Goal: Task Accomplishment & Management: Use online tool/utility

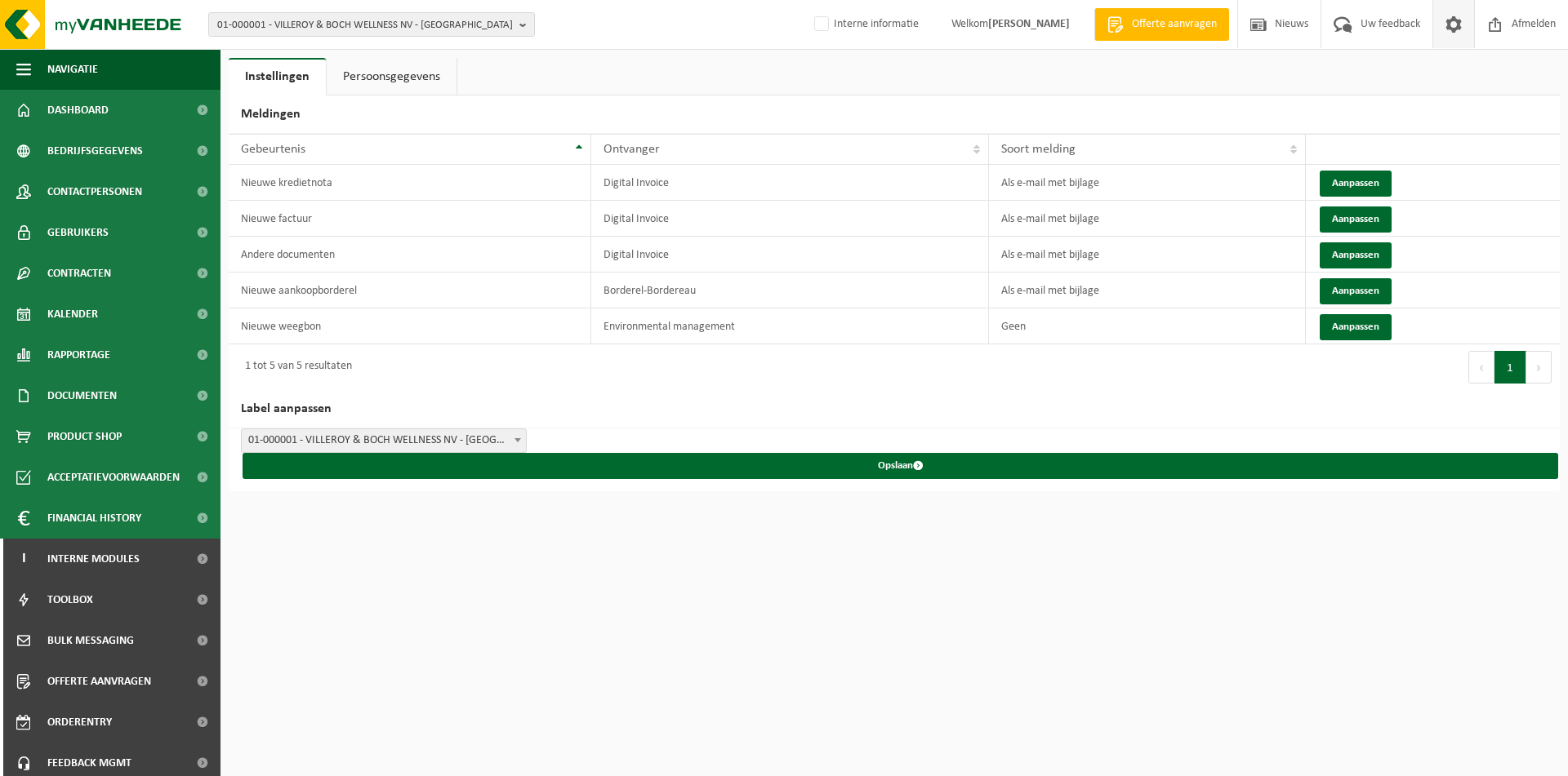
scroll to position [371, 0]
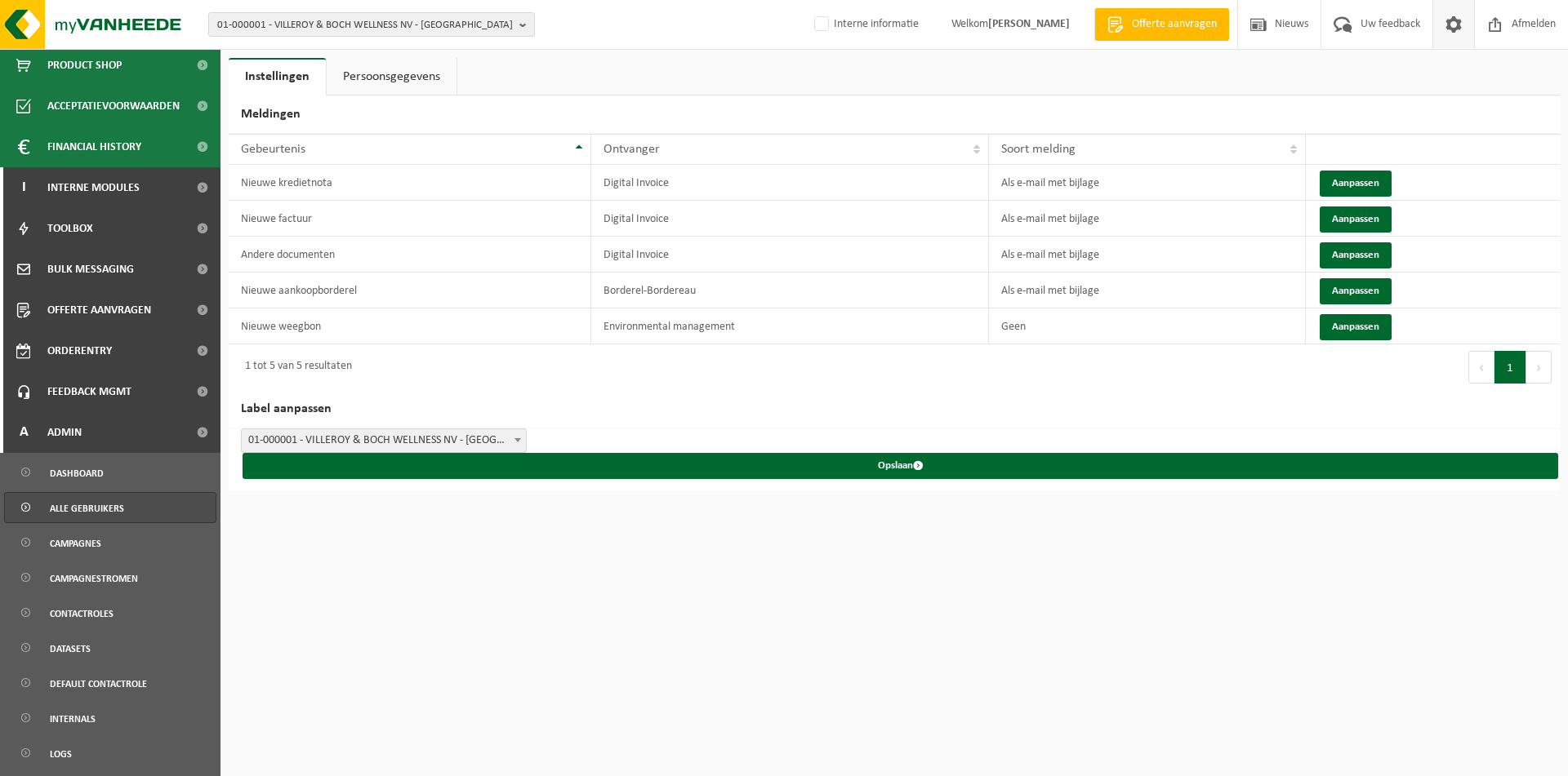
click at [94, 508] on span "Alle gebruikers" at bounding box center [87, 508] width 74 height 31
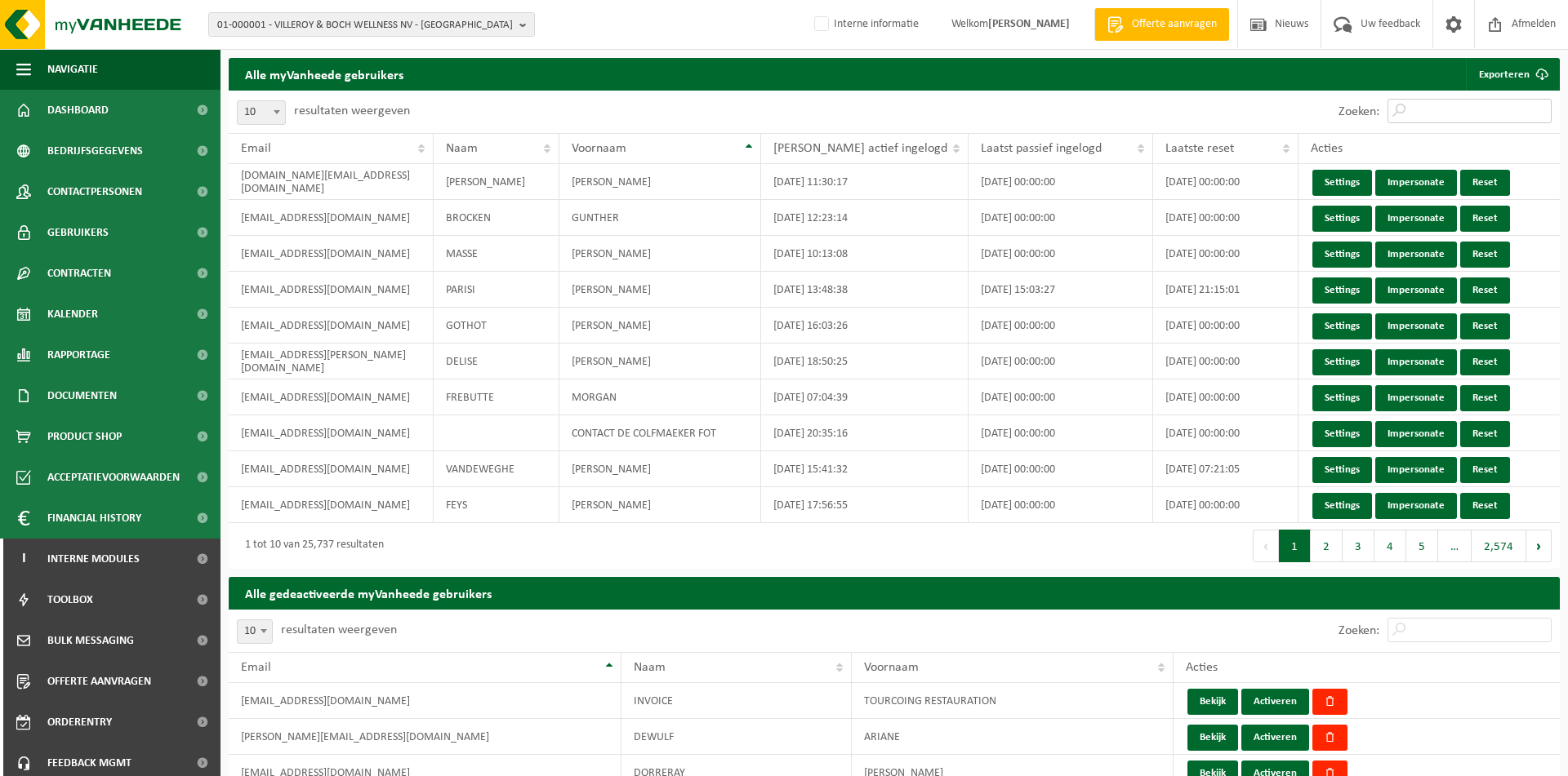
click at [1451, 111] on input "Zoeken:" at bounding box center [1469, 111] width 164 height 24
paste input "info@Graphic-art.eu"
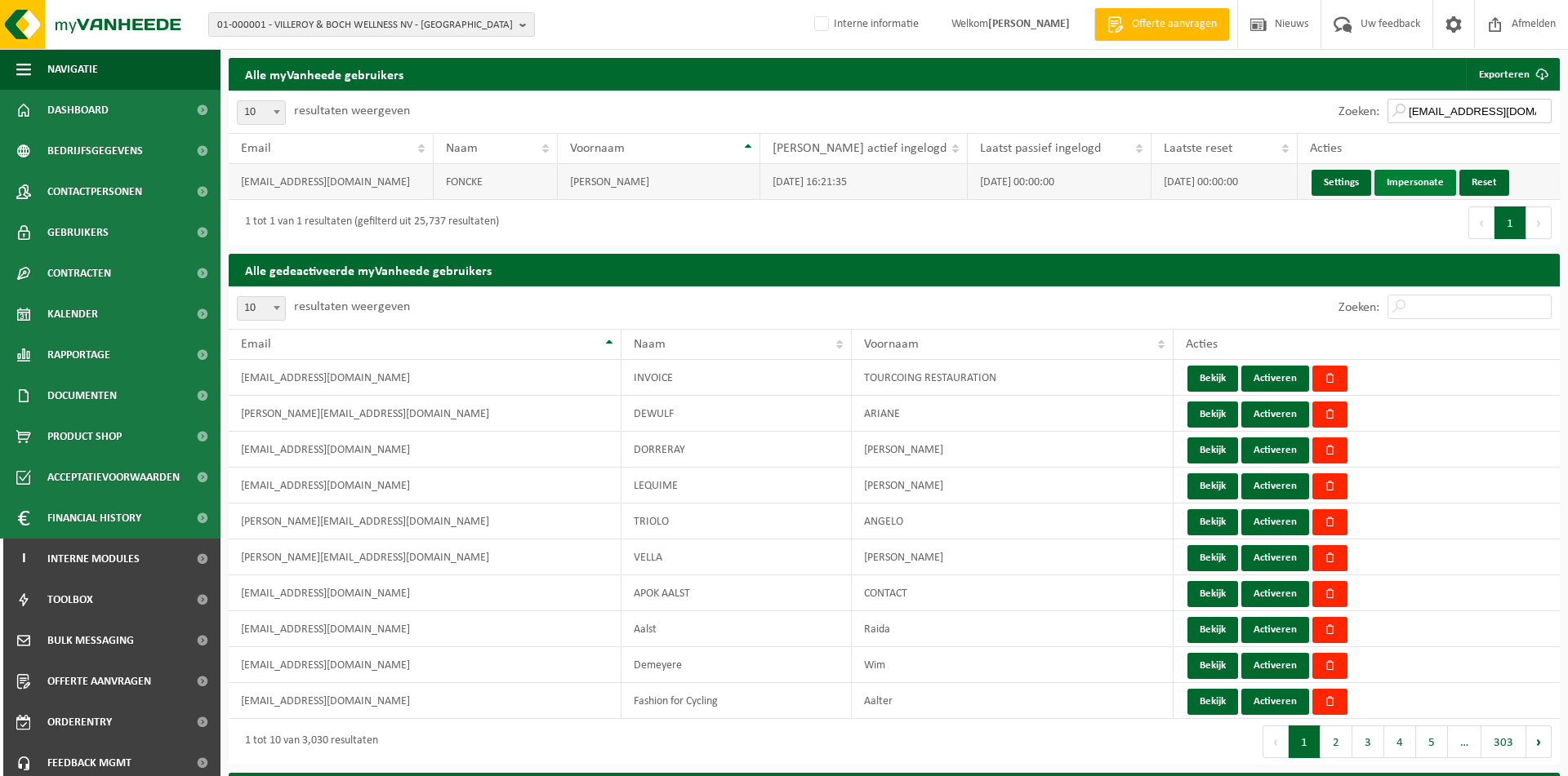
type input "info@Graphic-art.eu"
click at [1393, 186] on link "Impersonate" at bounding box center [1414, 183] width 82 height 26
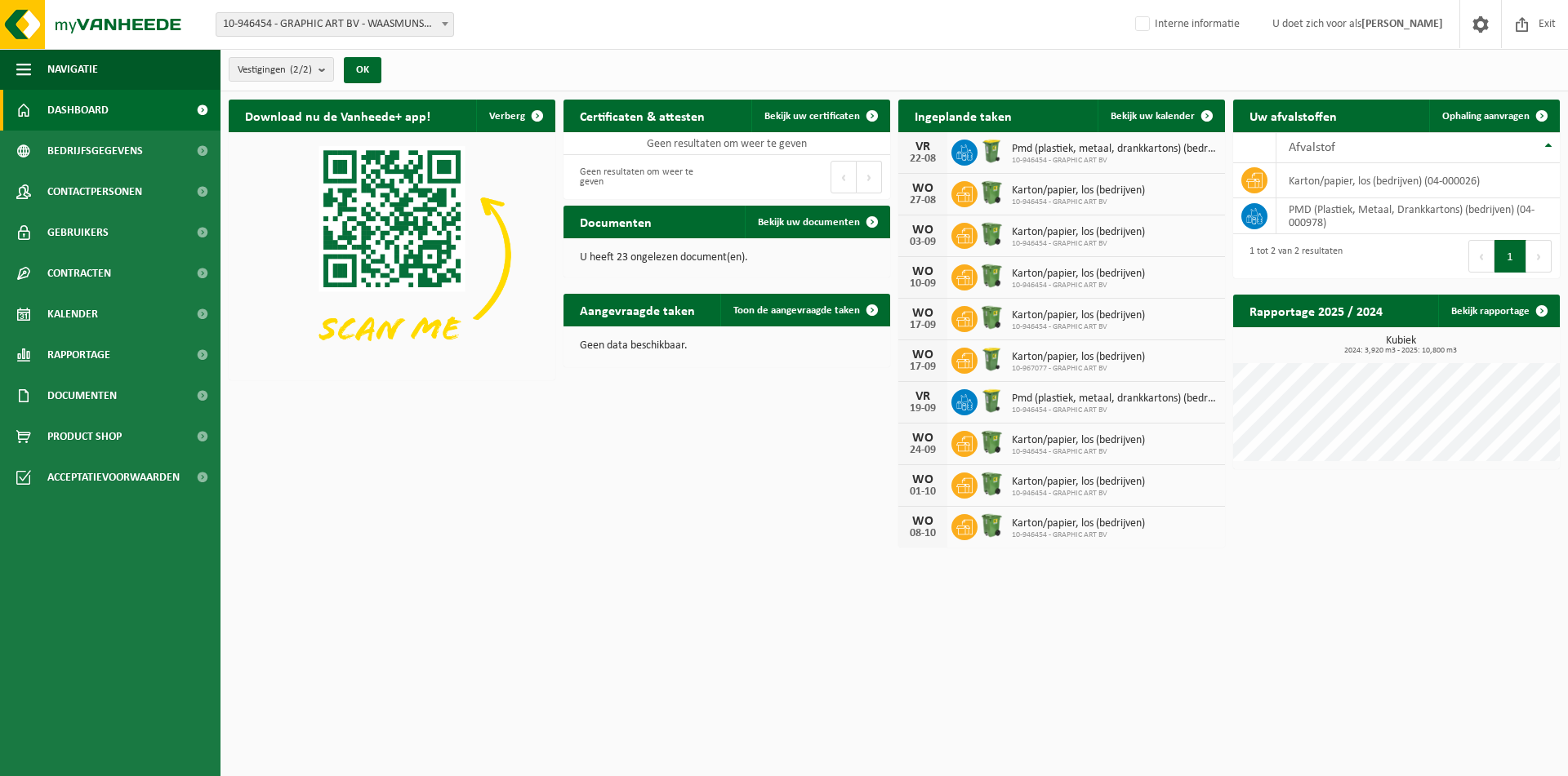
click at [371, 26] on span "10-946454 - GRAPHIC ART BV - WAASMUNSTER" at bounding box center [335, 24] width 237 height 23
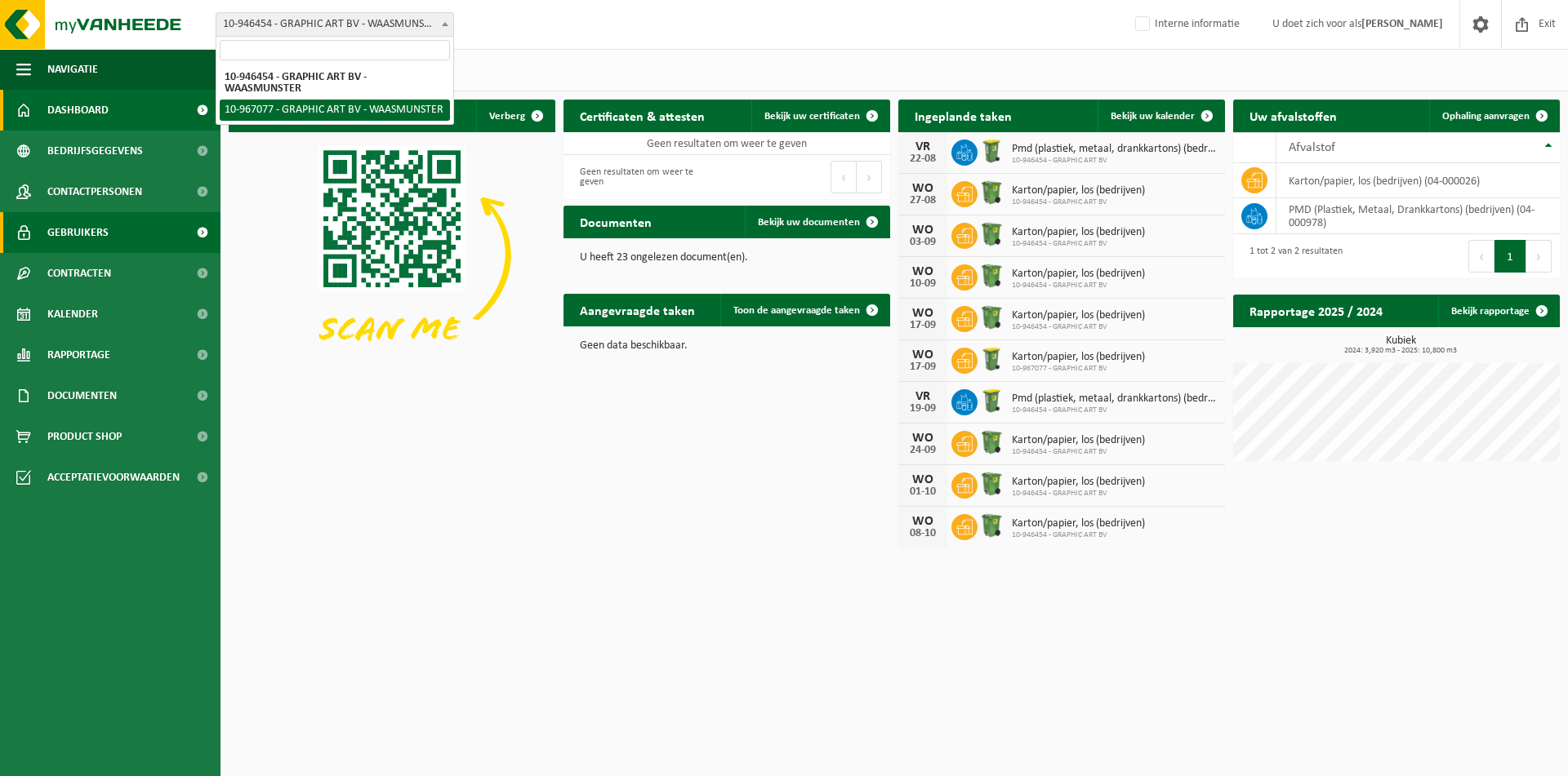
click at [78, 224] on span "Gebruikers" at bounding box center [77, 232] width 61 height 40
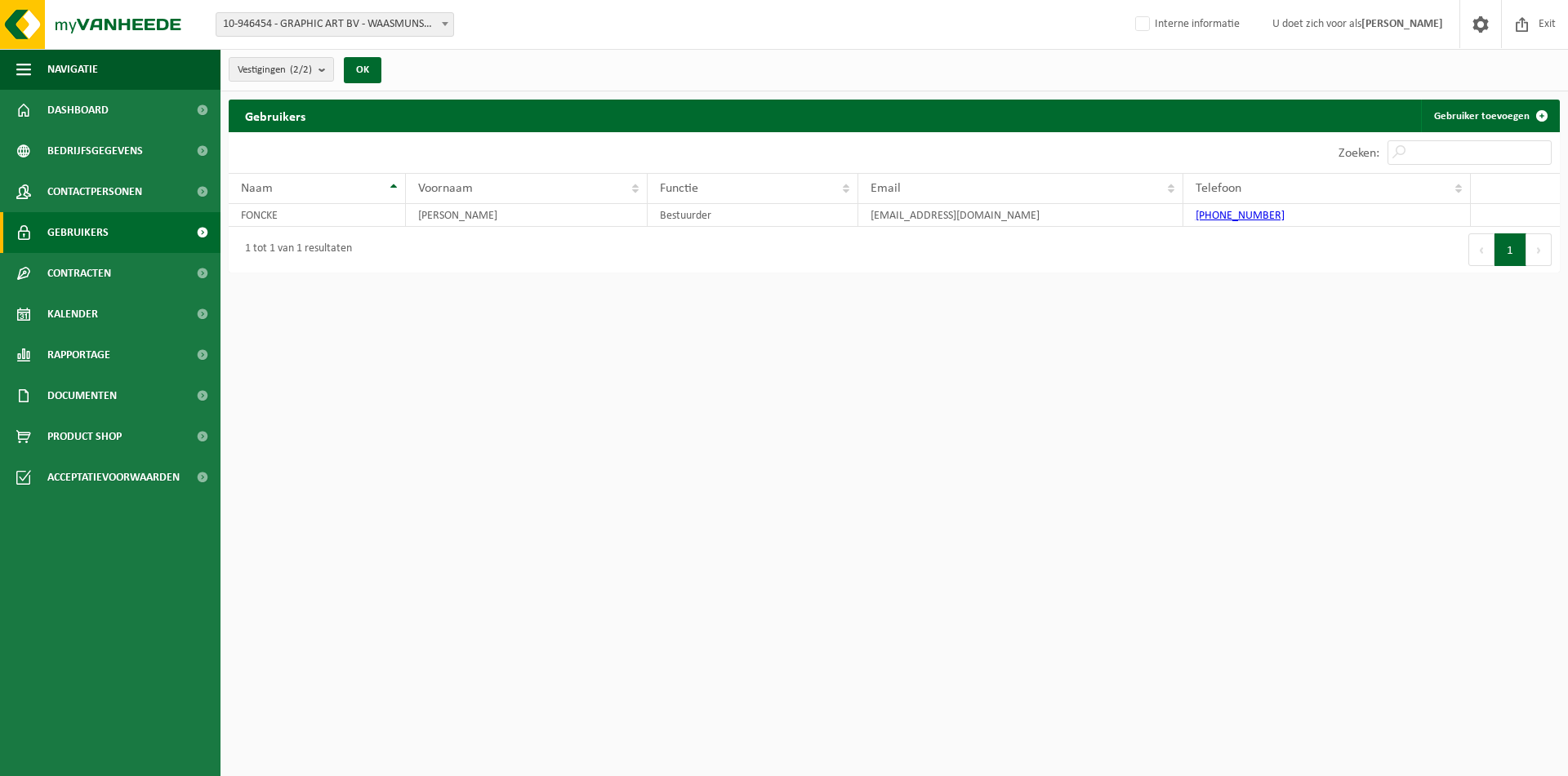
click at [380, 21] on span "10-946454 - GRAPHIC ART BV - WAASMUNSTER" at bounding box center [335, 24] width 237 height 23
click at [726, 20] on div "Vestiging: 10-946454 - GRAPHIC ART BV - WAASMUNSTER 10-967077 - GRAPHIC ART BV …" at bounding box center [784, 24] width 1568 height 50
